Goal: Transaction & Acquisition: Purchase product/service

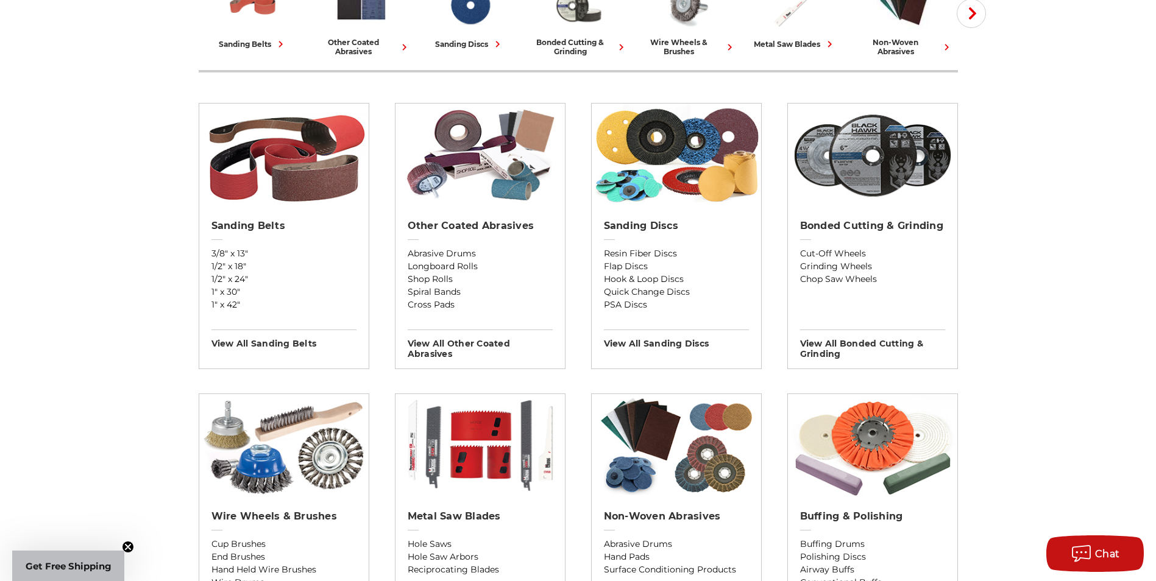
scroll to position [366, 0]
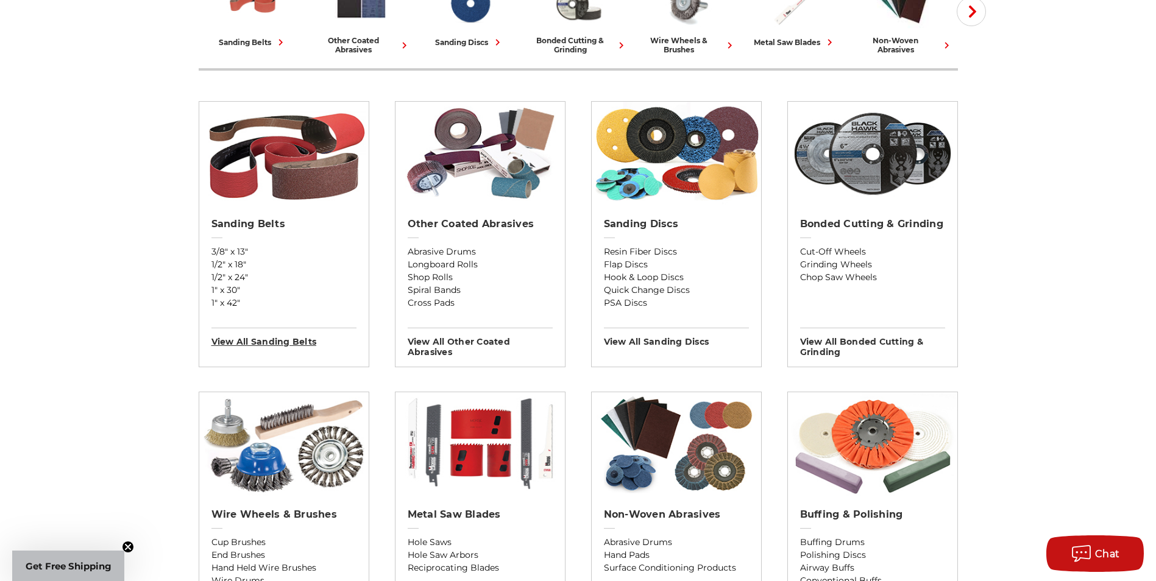
click at [244, 339] on h3 "View All sanding belts" at bounding box center [283, 337] width 145 height 19
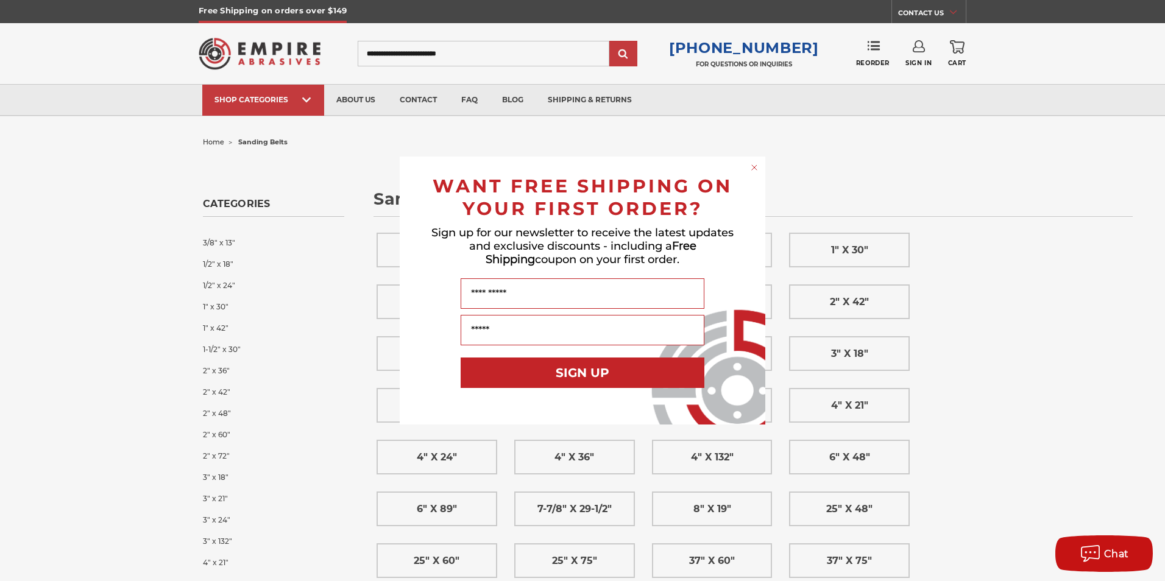
click at [753, 167] on circle "Close dialog" at bounding box center [755, 168] width 12 height 12
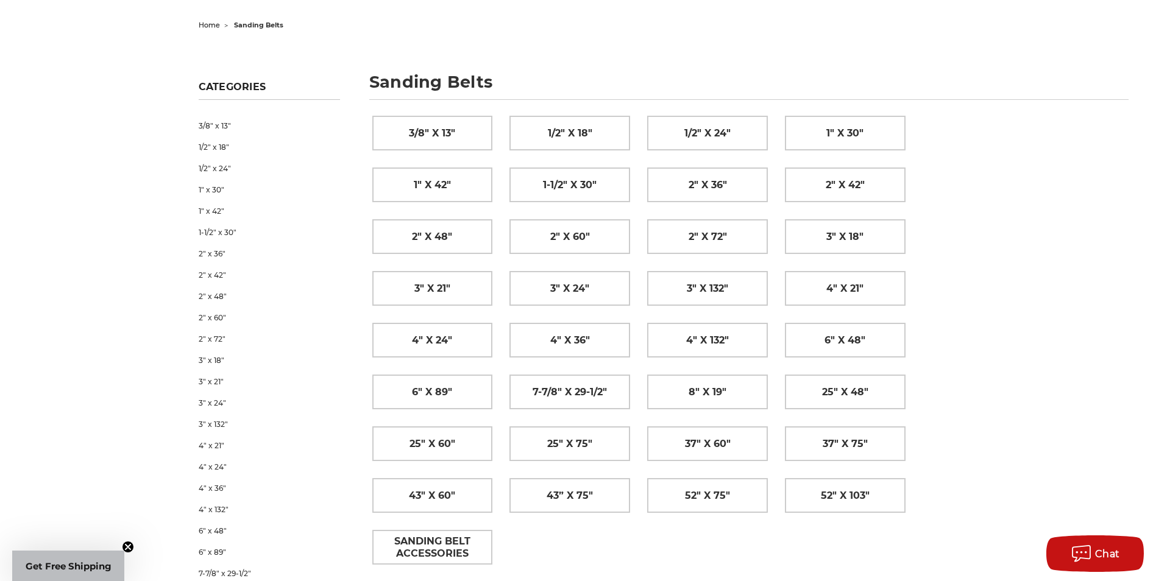
scroll to position [122, 0]
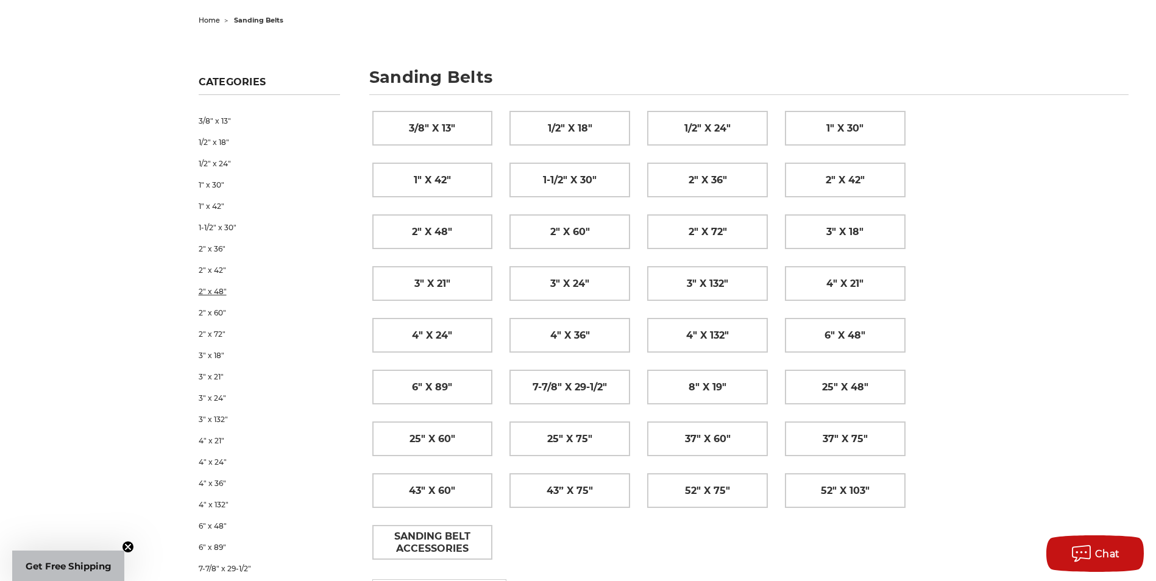
click at [211, 295] on link "2" x 48"" at bounding box center [269, 291] width 141 height 21
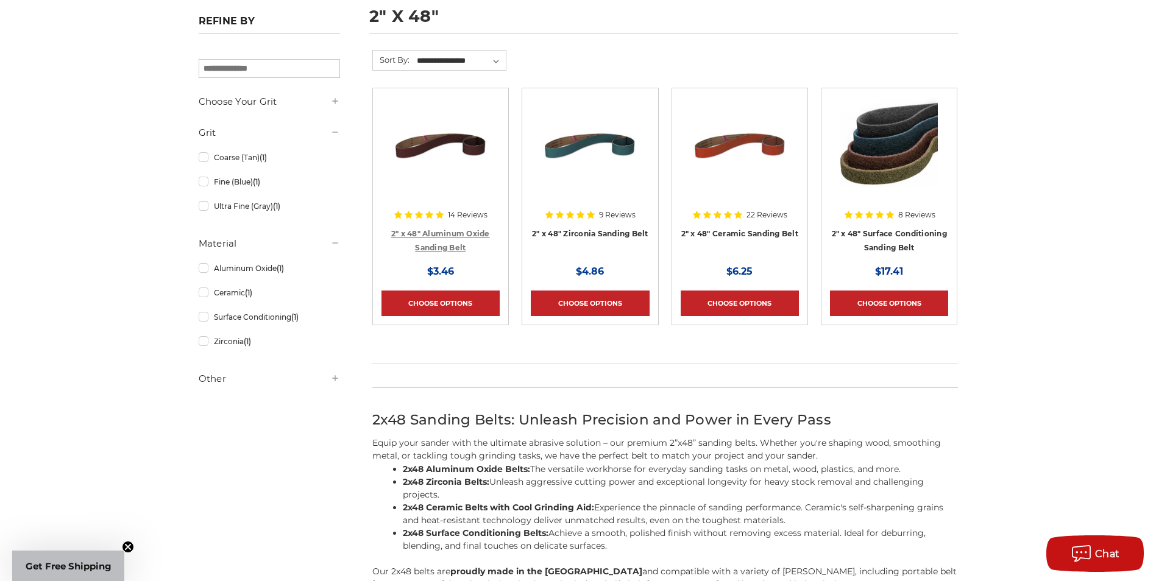
click at [447, 243] on link "2" x 48" Aluminum Oxide Sanding Belt" at bounding box center [440, 240] width 99 height 23
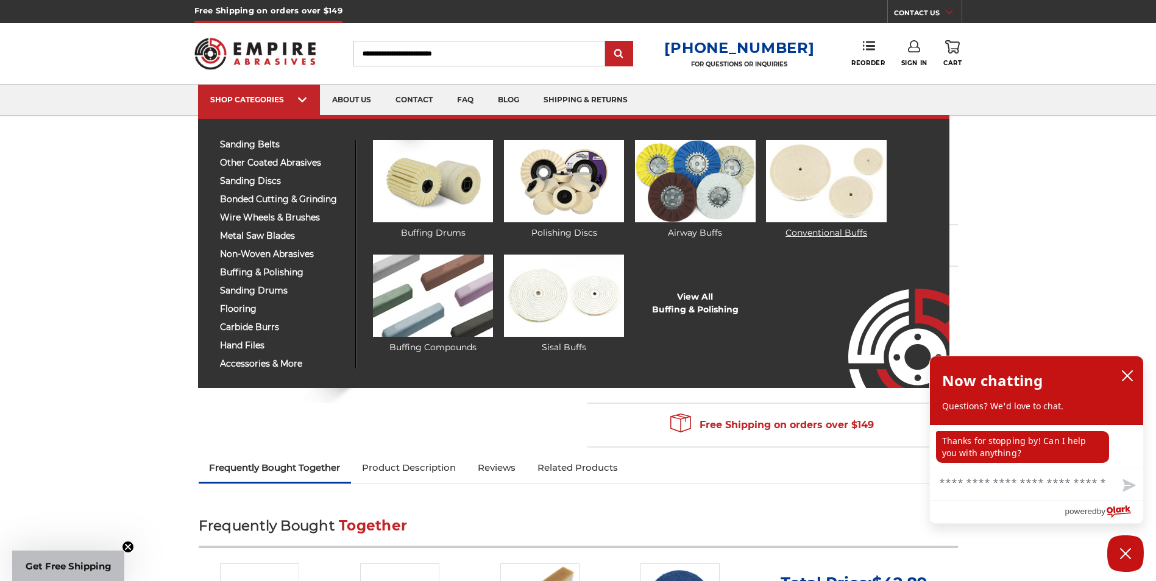
click at [839, 185] on img at bounding box center [826, 181] width 120 height 82
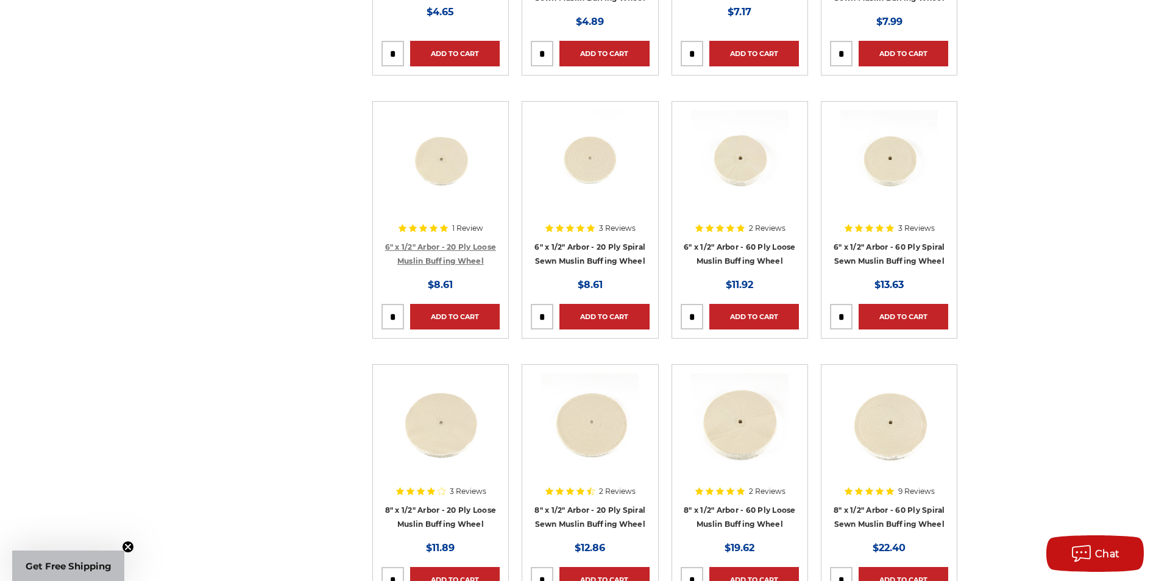
scroll to position [548, 0]
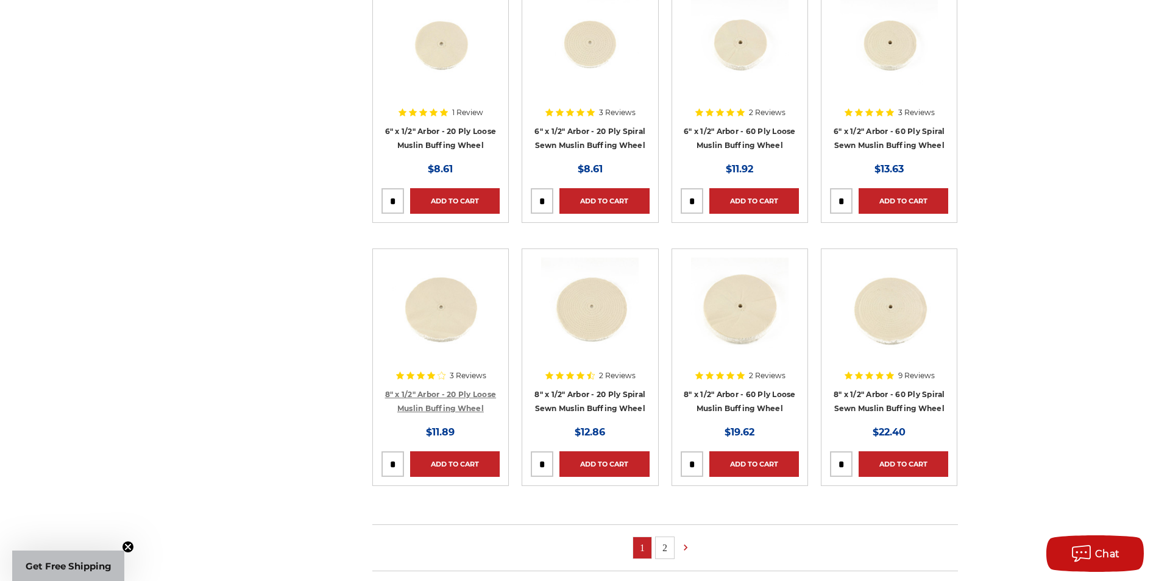
click at [460, 402] on link "8" x 1/2" Arbor - 20 Ply Loose Muslin Buffing Wheel" at bounding box center [440, 401] width 111 height 23
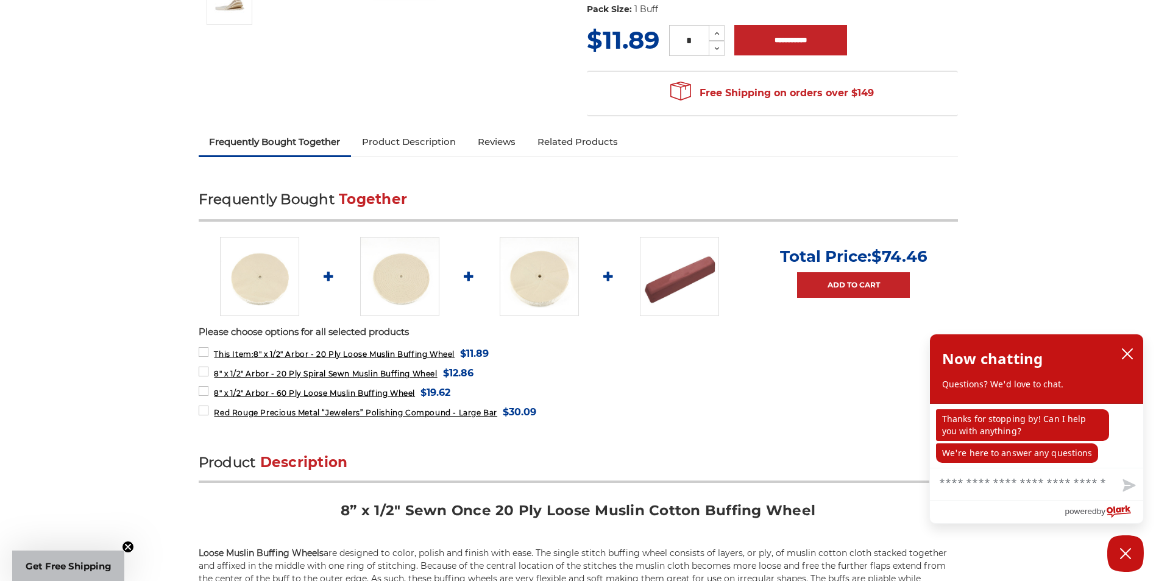
scroll to position [305, 0]
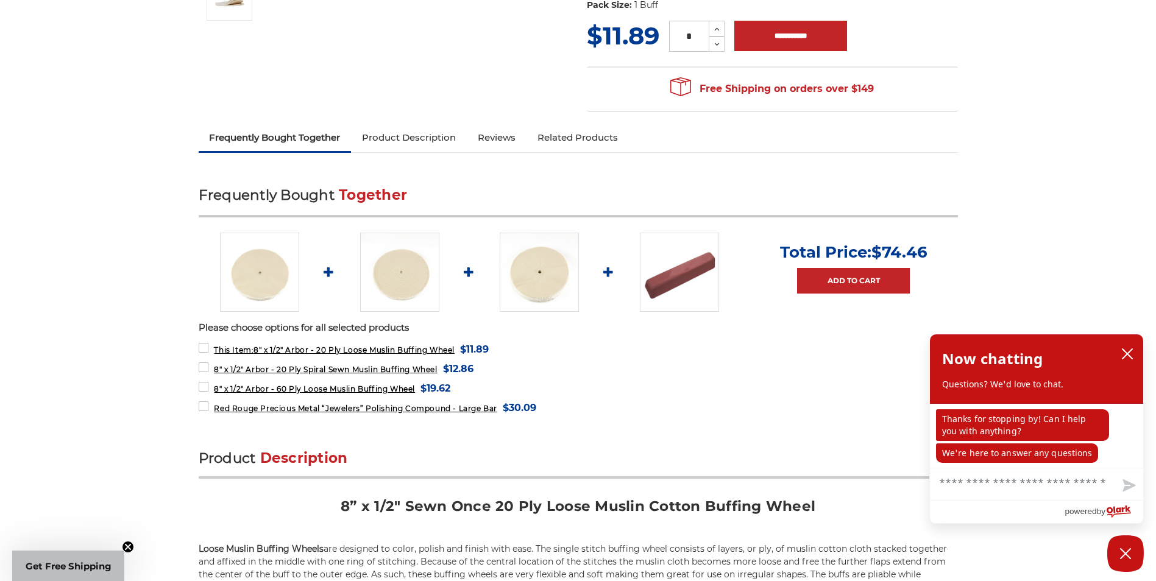
click at [273, 278] on img at bounding box center [259, 272] width 79 height 79
click at [204, 405] on label "Red Rouge Precious Metal “Jewelers” Polishing Compound - Large Bar MSRP: Was: N…" at bounding box center [368, 408] width 338 height 16
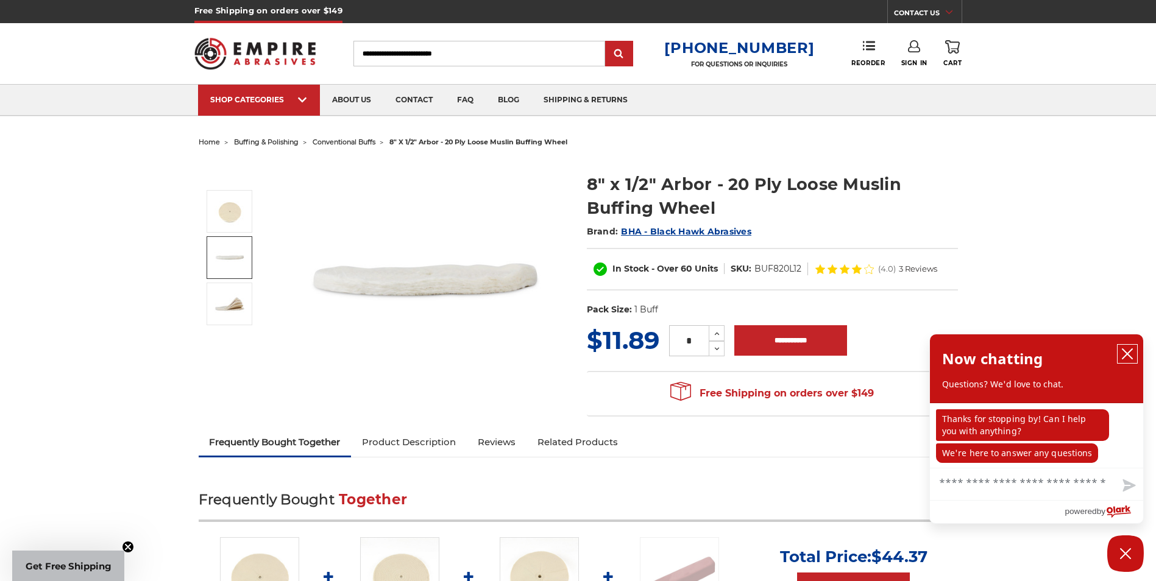
click at [1128, 352] on icon "close chatbox" at bounding box center [1127, 354] width 12 height 12
